Goal: Information Seeking & Learning: Learn about a topic

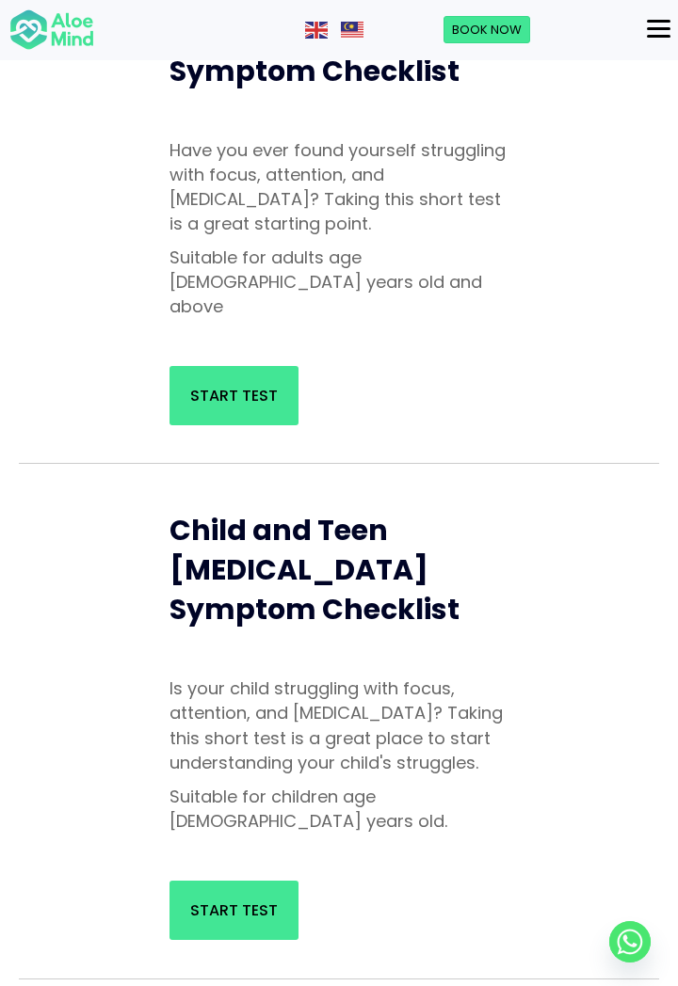
scroll to position [615, 0]
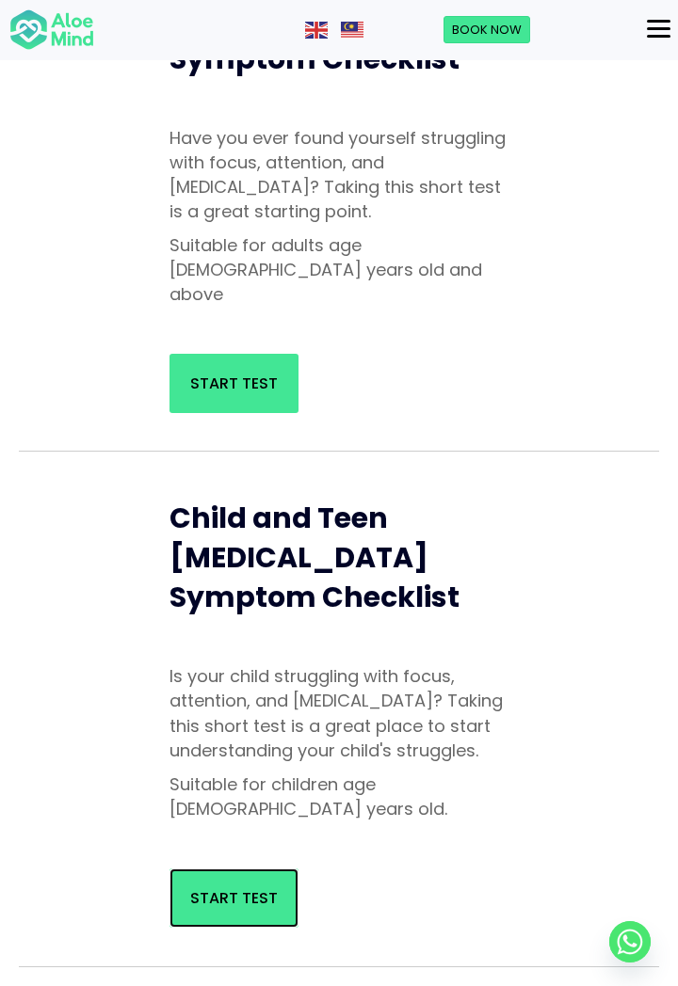
click at [201, 887] on span "Start Test" at bounding box center [234, 898] width 88 height 22
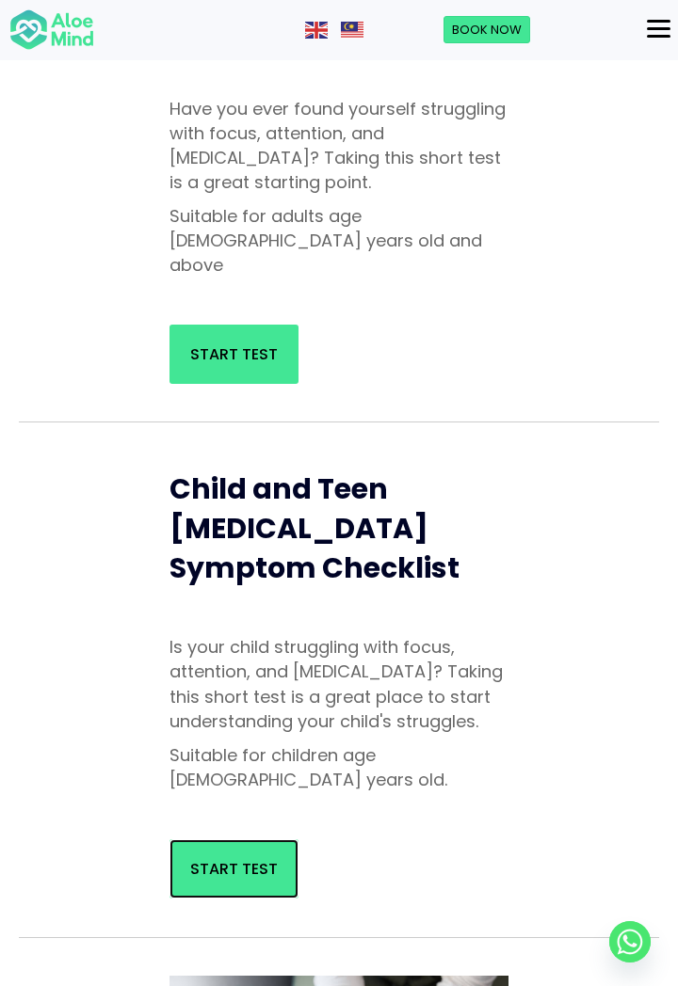
scroll to position [675, 0]
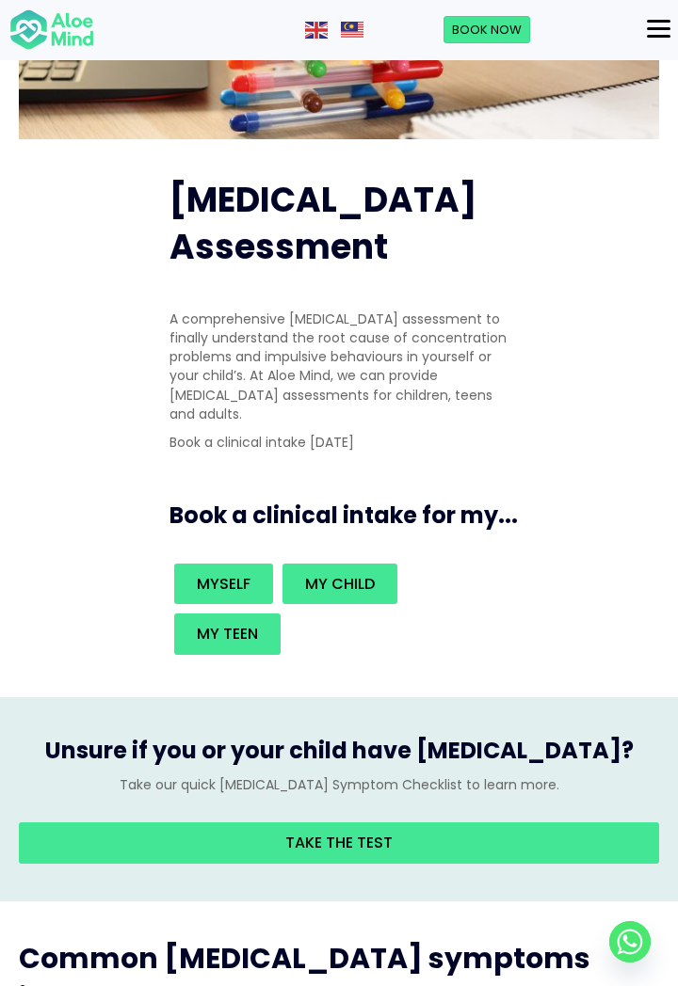
scroll to position [348, 0]
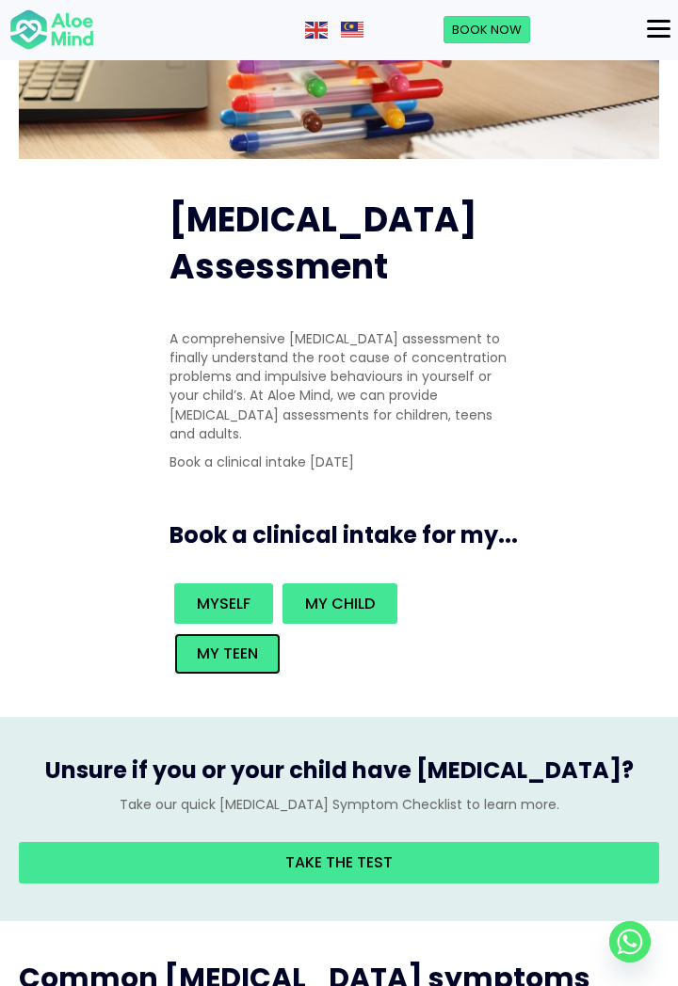
click at [183, 633] on link "My teen" at bounding box center [227, 653] width 106 height 40
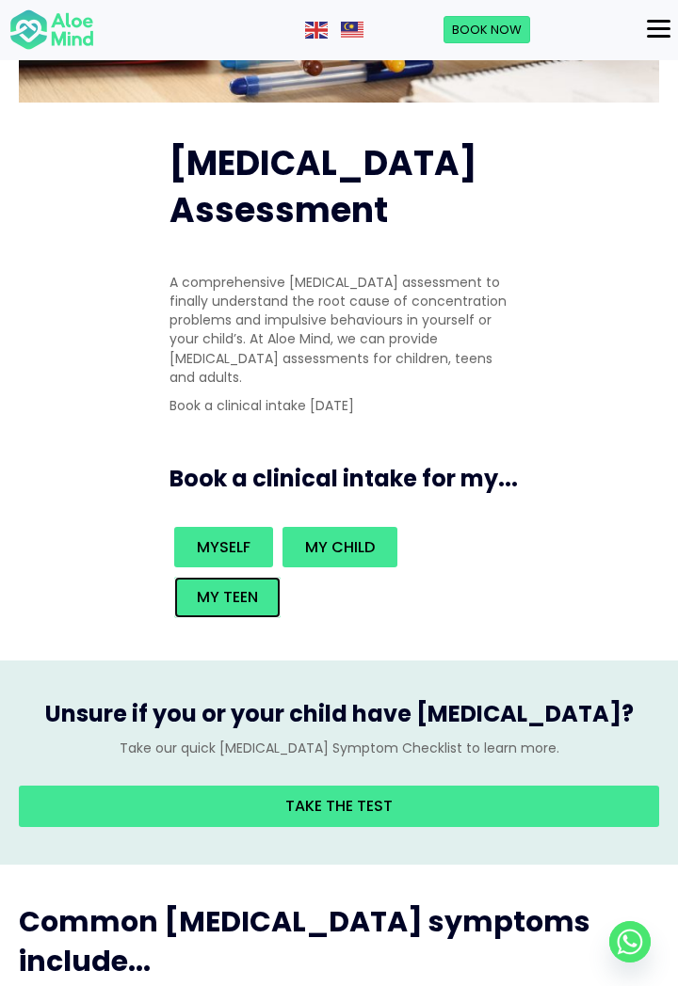
scroll to position [408, 0]
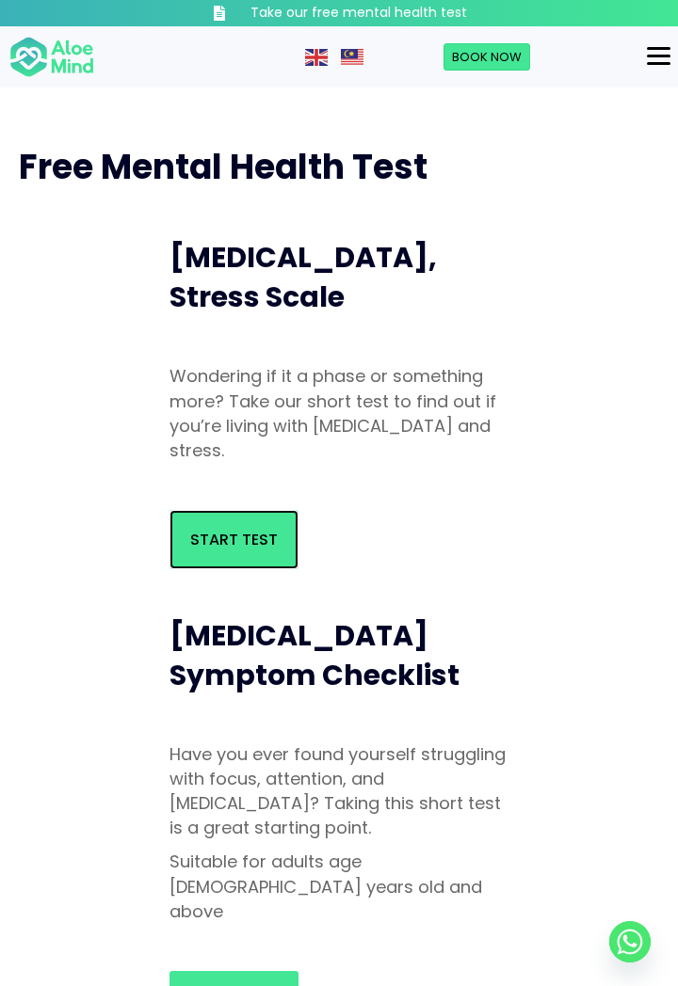
click at [201, 528] on link "Start Test" at bounding box center [233, 539] width 129 height 59
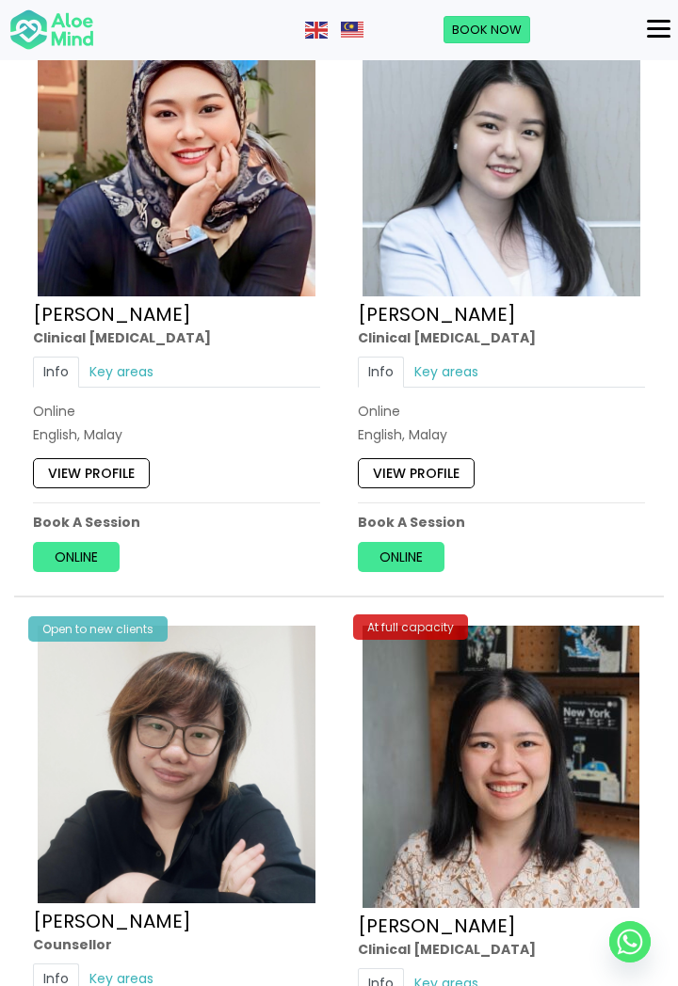
scroll to position [8110, 0]
